Goal: Transaction & Acquisition: Purchase product/service

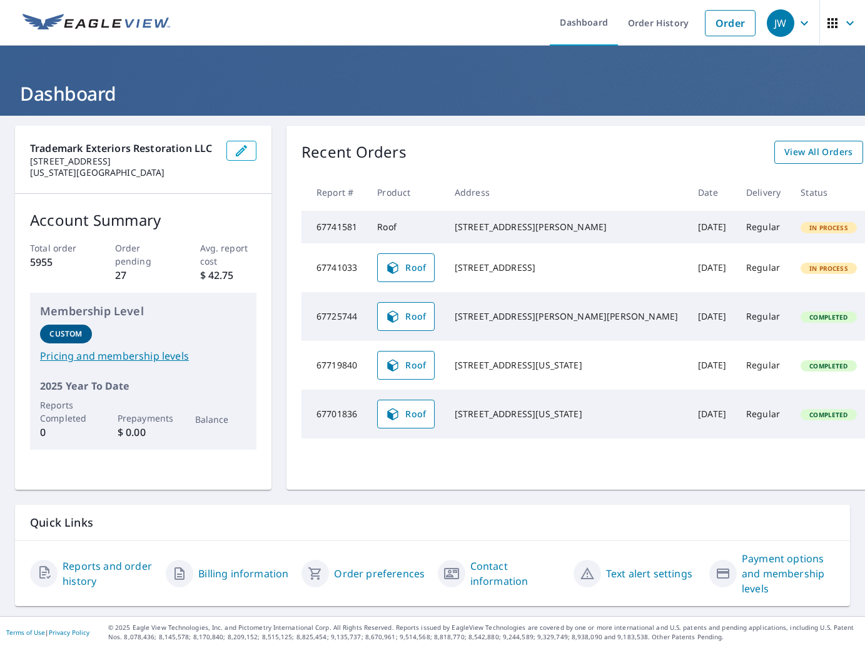
click at [784, 156] on span "View All Orders" at bounding box center [818, 152] width 69 height 16
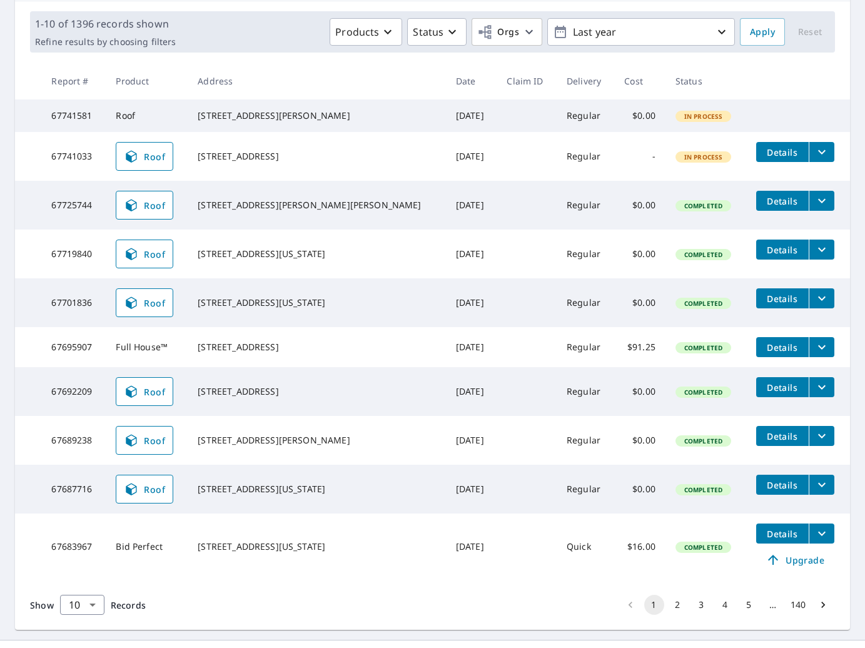
scroll to position [219, 0]
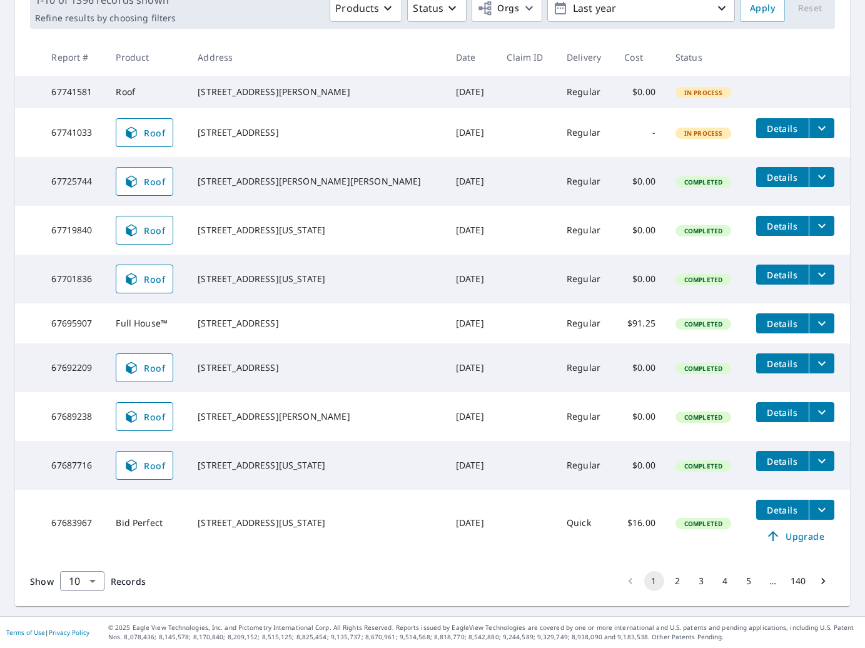
click at [683, 577] on button "2" at bounding box center [678, 581] width 20 height 20
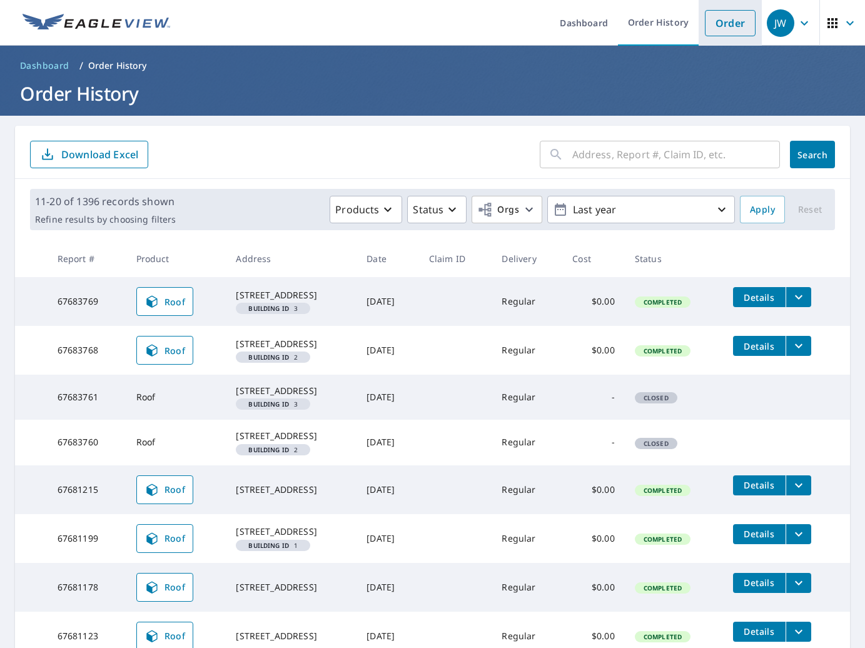
click at [739, 24] on link "Order" at bounding box center [730, 23] width 51 height 26
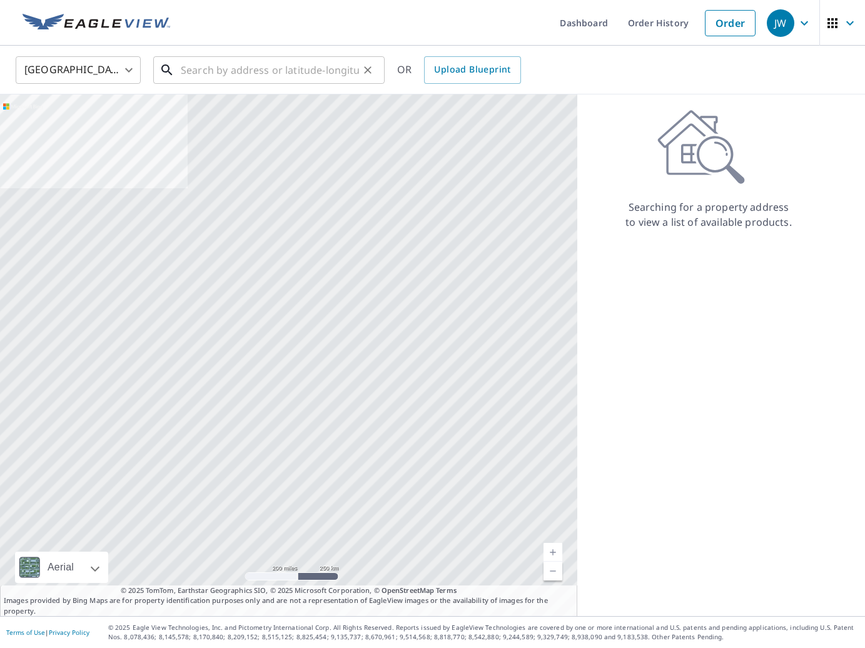
click at [278, 64] on input "text" at bounding box center [270, 70] width 178 height 35
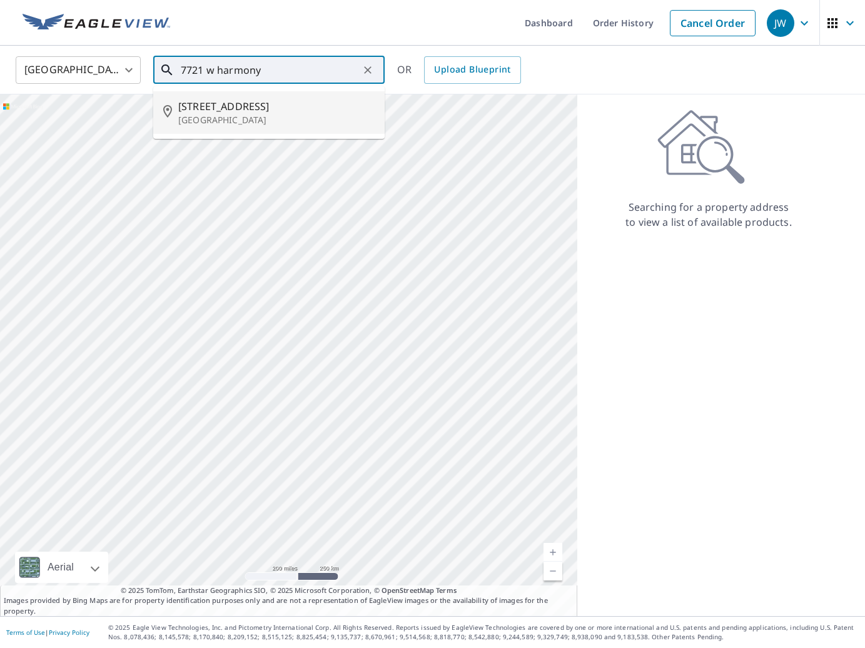
click at [251, 111] on span "[STREET_ADDRESS]" at bounding box center [276, 106] width 196 height 15
type input "[STREET_ADDRESS]"
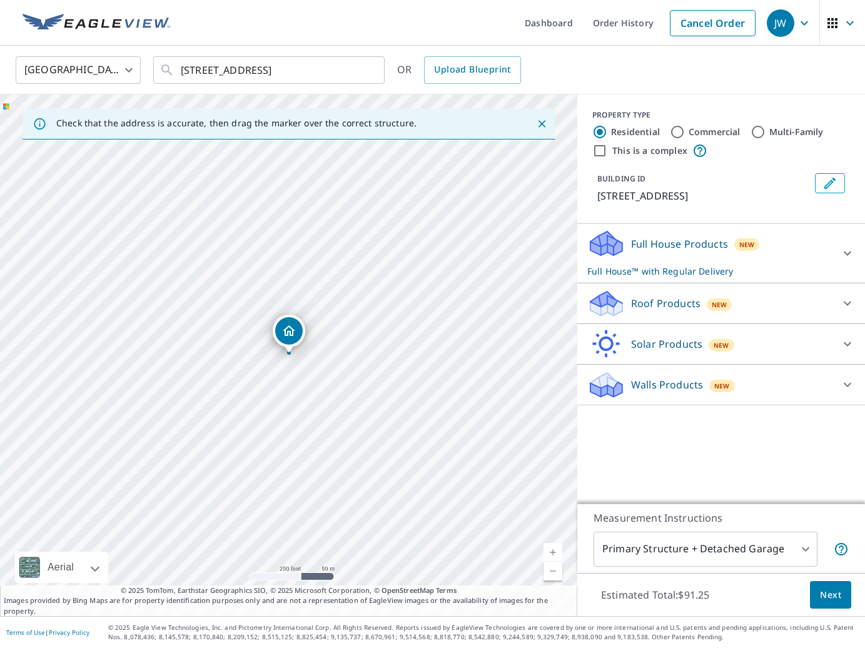
click at [662, 299] on p "Roof Products" at bounding box center [665, 303] width 69 height 15
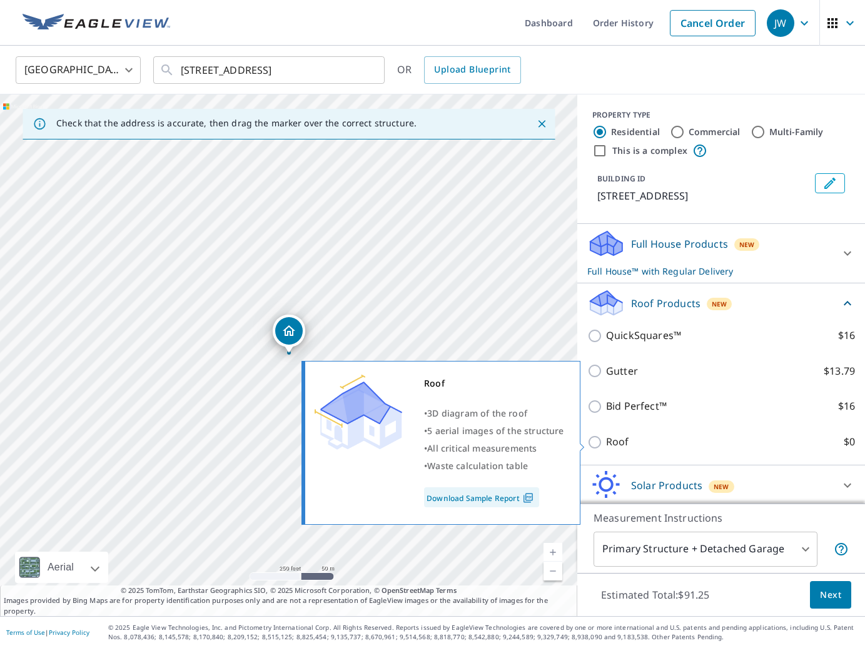
click at [618, 442] on p "Roof" at bounding box center [617, 442] width 23 height 16
click at [606, 442] on input "Roof $0" at bounding box center [596, 442] width 19 height 15
checkbox input "true"
type input "3"
checkbox input "false"
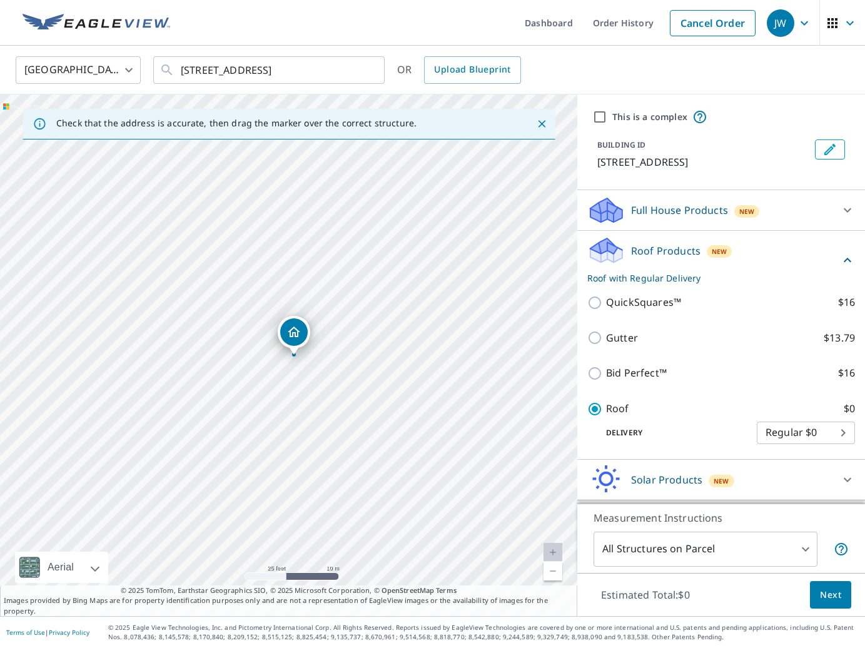
click at [825, 590] on span "Next" at bounding box center [830, 595] width 21 height 16
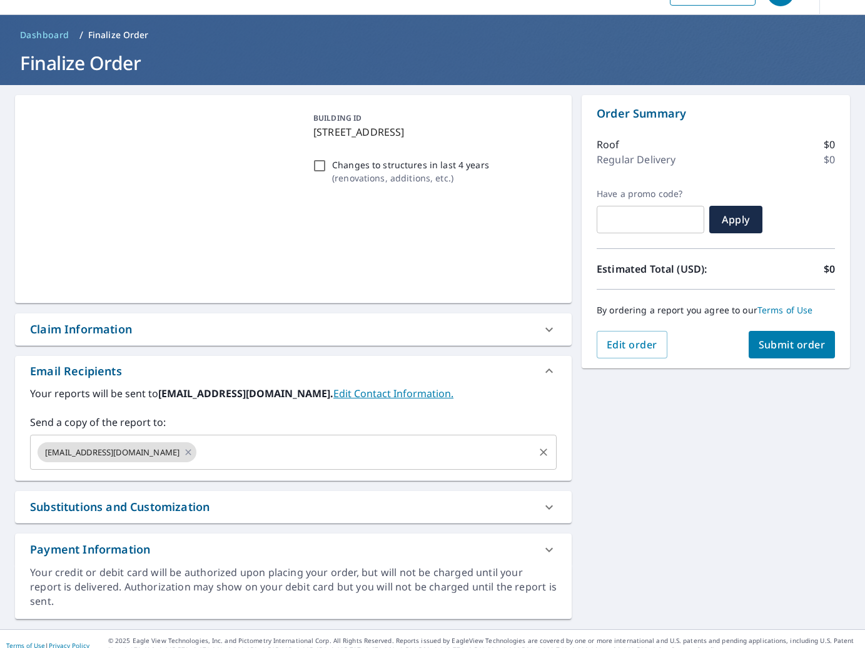
scroll to position [29, 0]
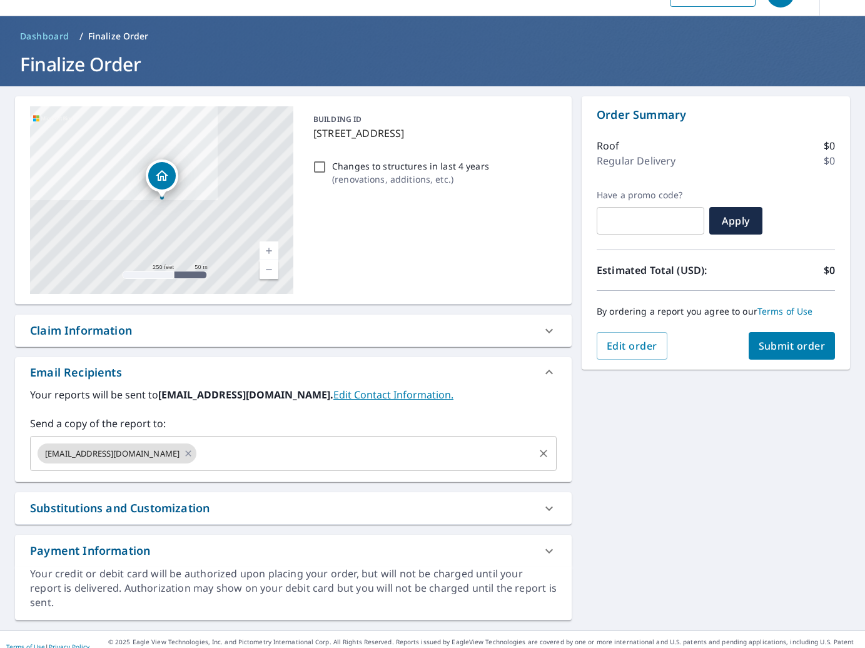
click at [245, 453] on input "text" at bounding box center [365, 454] width 334 height 24
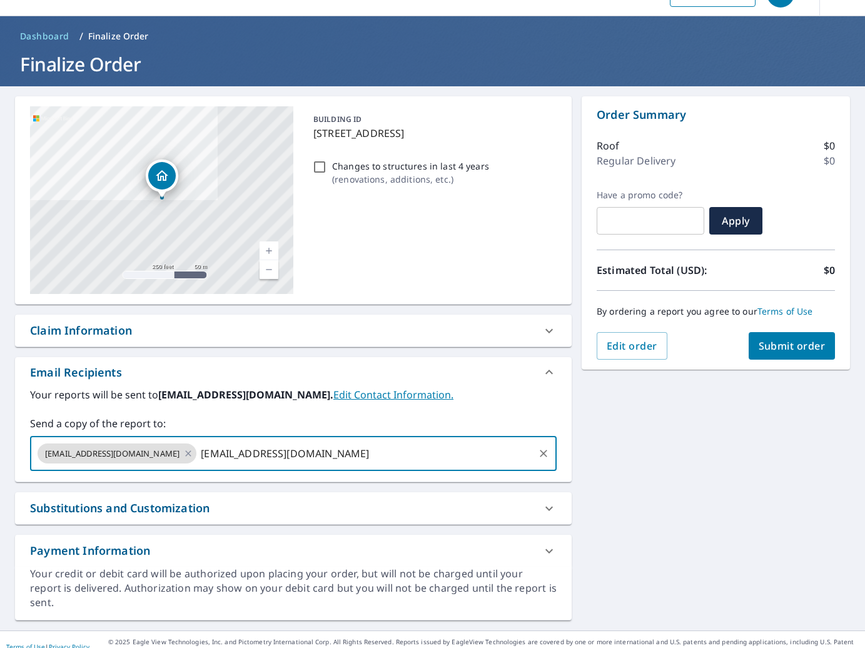
type input "[EMAIL_ADDRESS][DOMAIN_NAME]"
type input "[PERSON_NAME]"
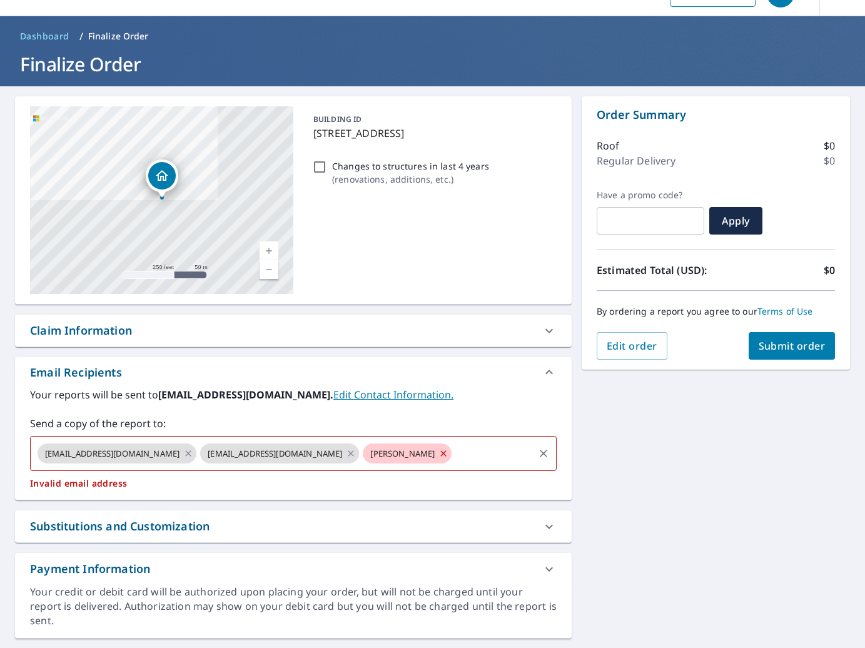
click at [438, 456] on icon at bounding box center [443, 454] width 10 height 14
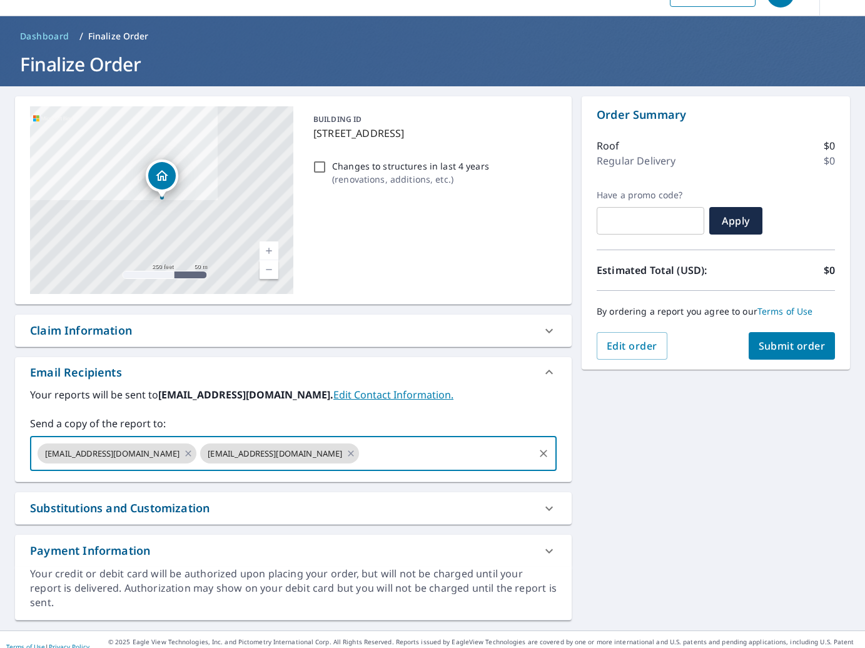
paste input "[PERSON_NAME][EMAIL_ADDRESS][DOMAIN_NAME]"
type input "[PERSON_NAME][EMAIL_ADDRESS][DOMAIN_NAME]"
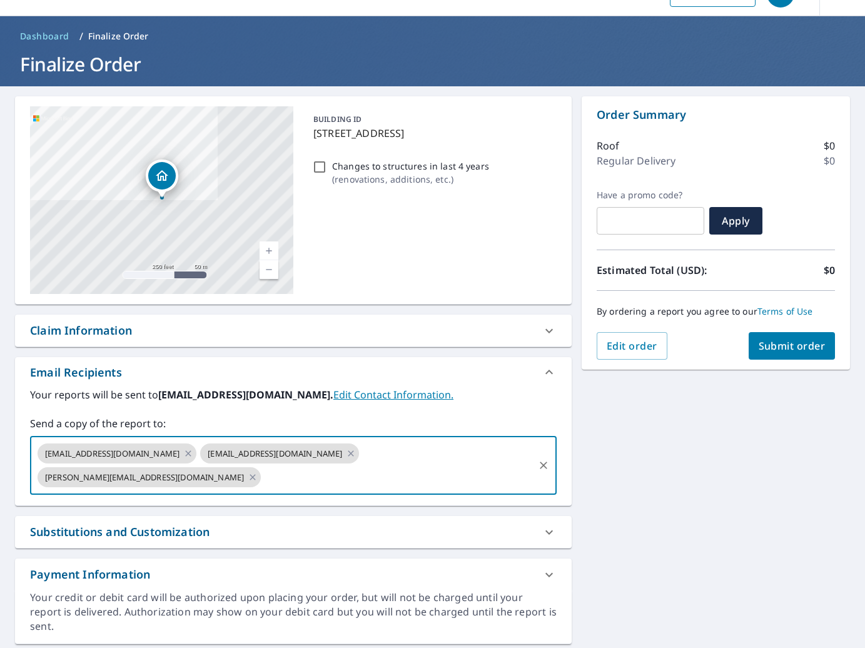
click at [779, 352] on span "Submit order" at bounding box center [792, 346] width 67 height 14
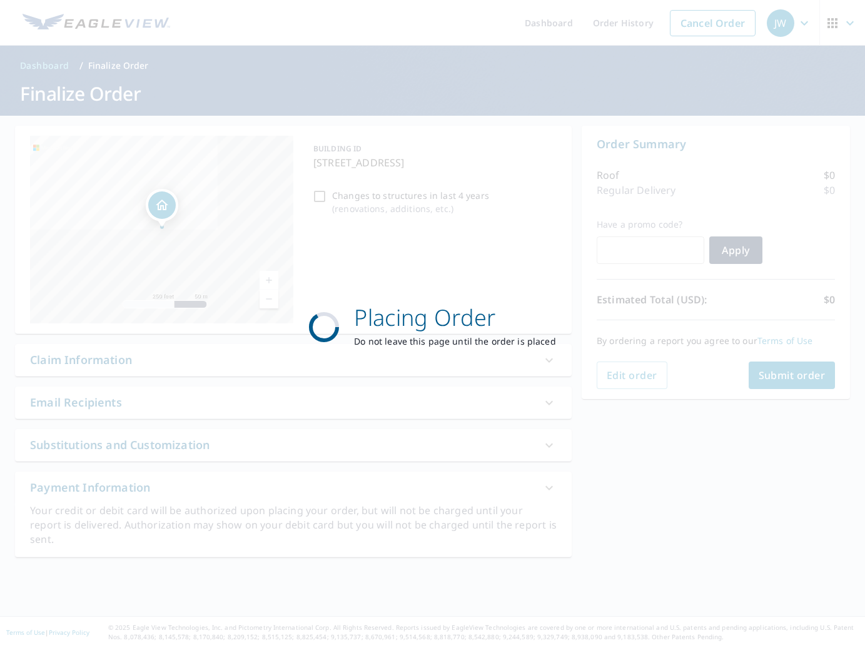
scroll to position [0, 0]
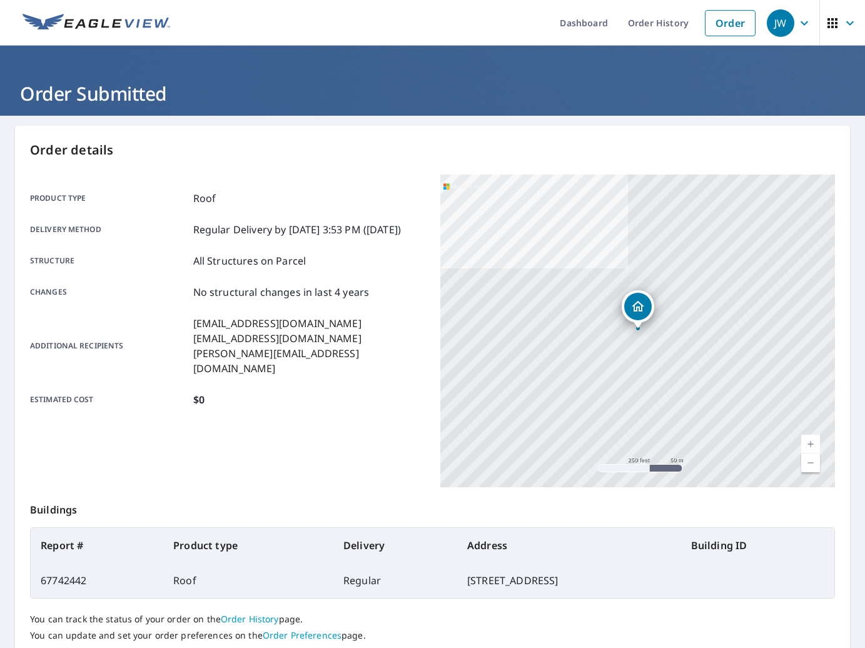
click at [435, 26] on ul "Dashboard Order History Order" at bounding box center [470, 23] width 584 height 46
